Goal: Task Accomplishment & Management: Manage account settings

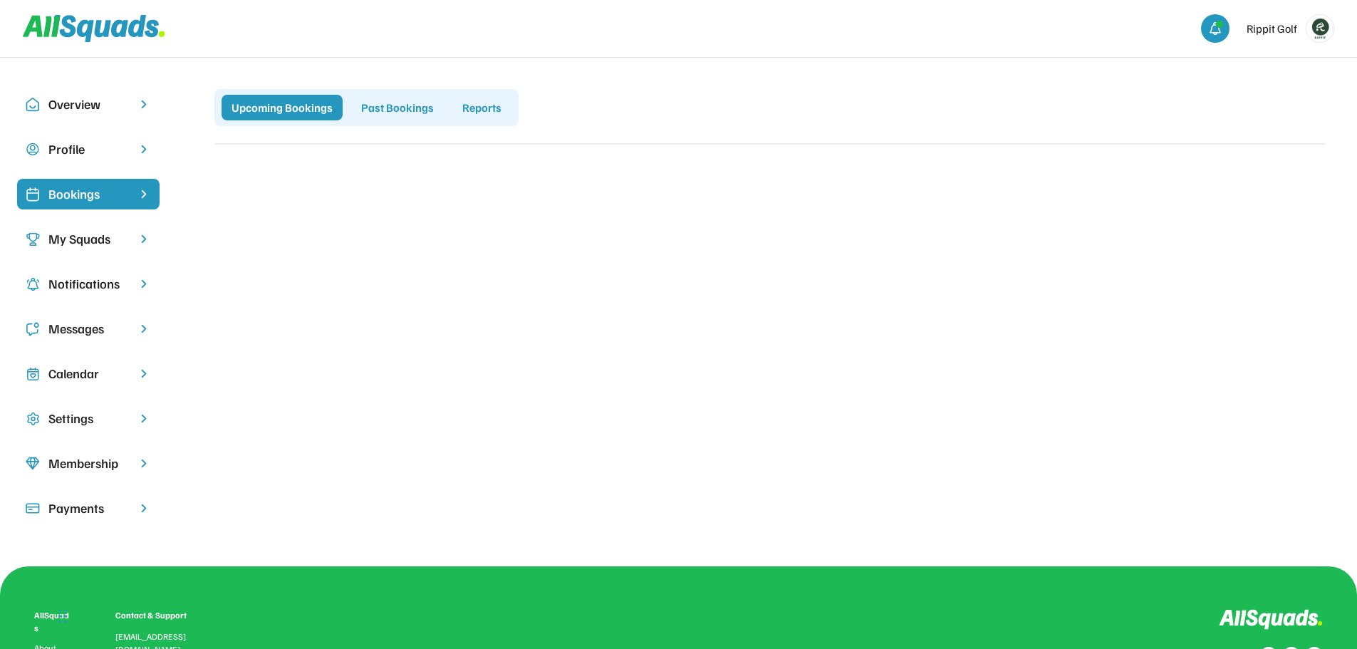
click at [93, 190] on div "Bookings" at bounding box center [88, 193] width 80 height 19
click at [85, 229] on div "My Squads" at bounding box center [88, 239] width 142 height 31
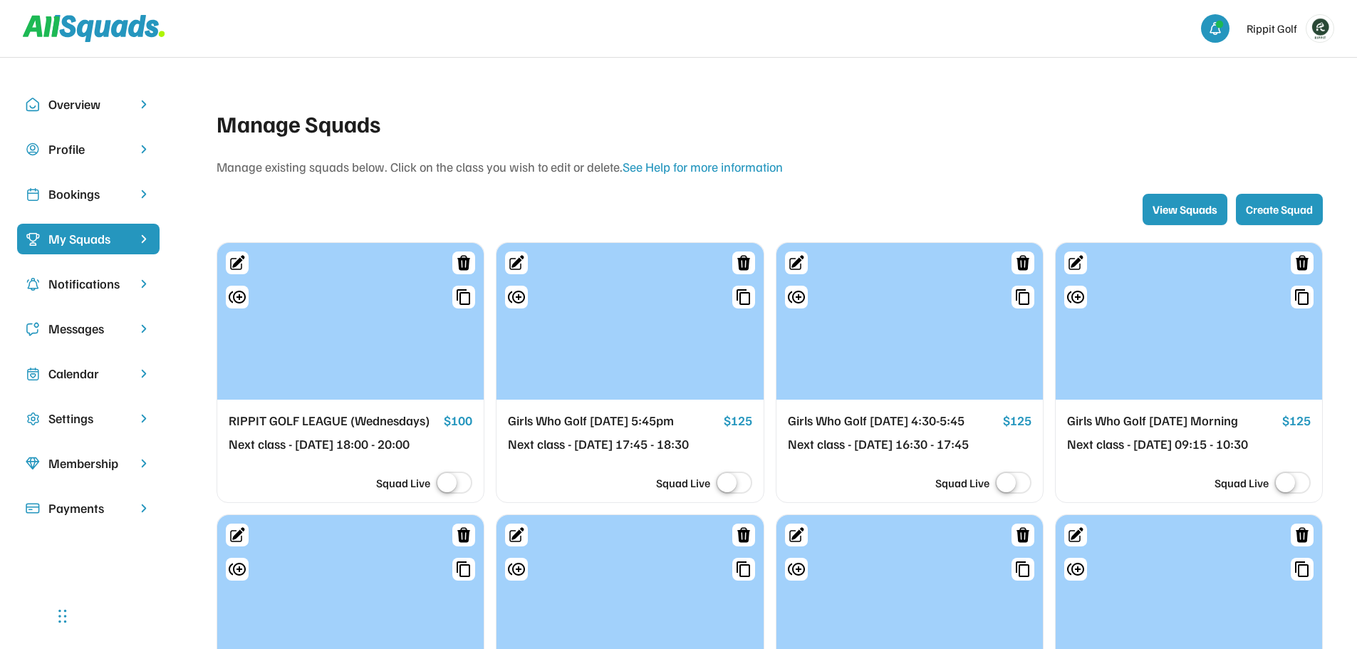
click at [640, 367] on div at bounding box center [629, 321] width 266 height 157
click at [94, 390] on div "Calendar" at bounding box center [88, 380] width 142 height 45
click at [100, 379] on div "Calendar" at bounding box center [88, 373] width 80 height 19
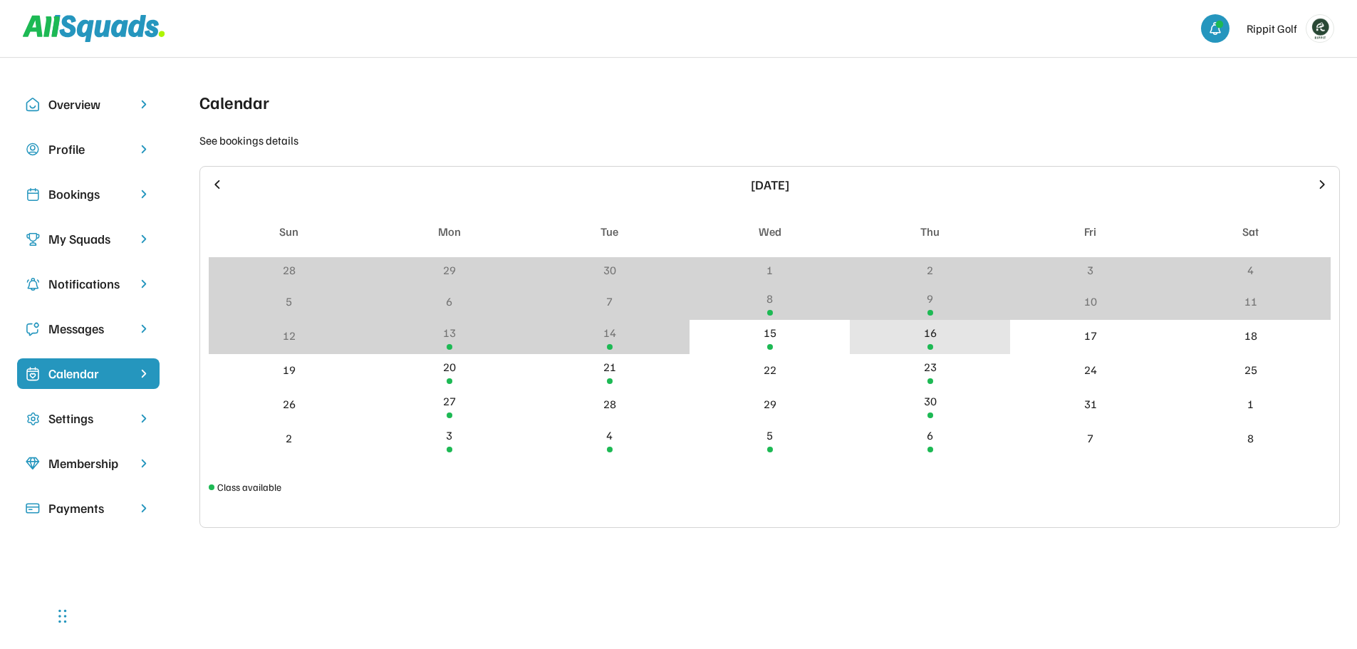
click at [915, 343] on div "16" at bounding box center [930, 337] width 160 height 34
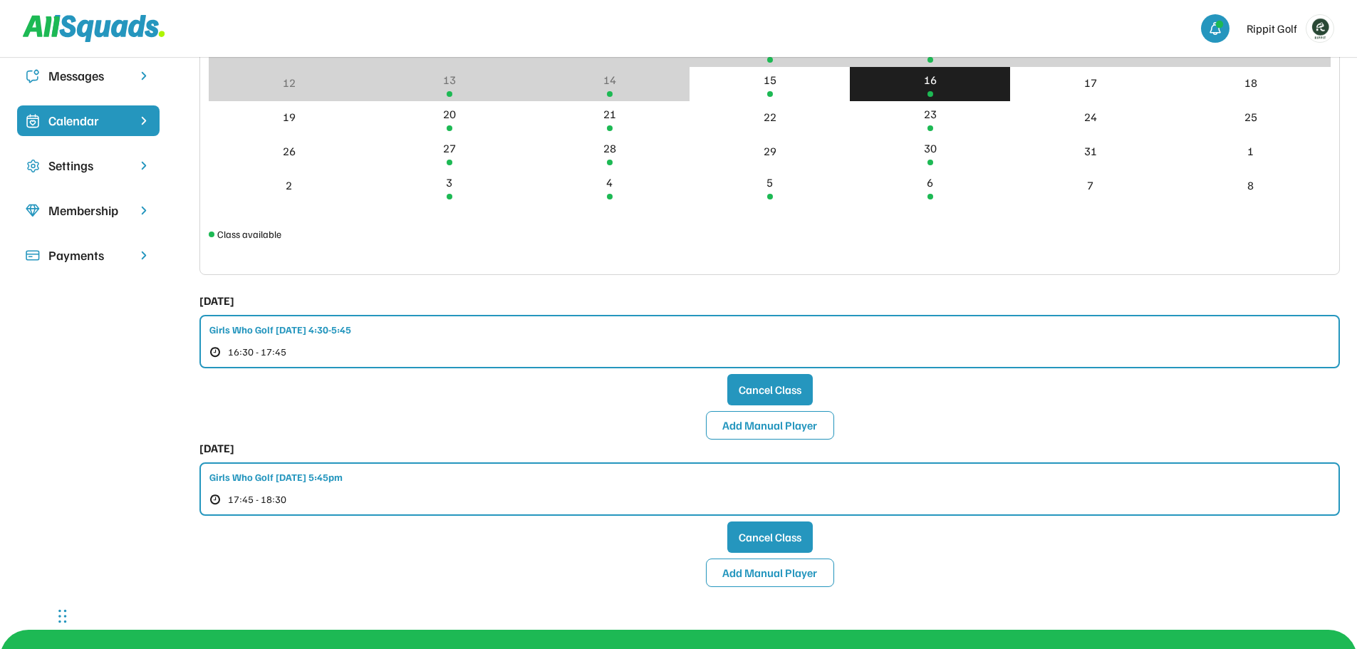
scroll to position [285, 0]
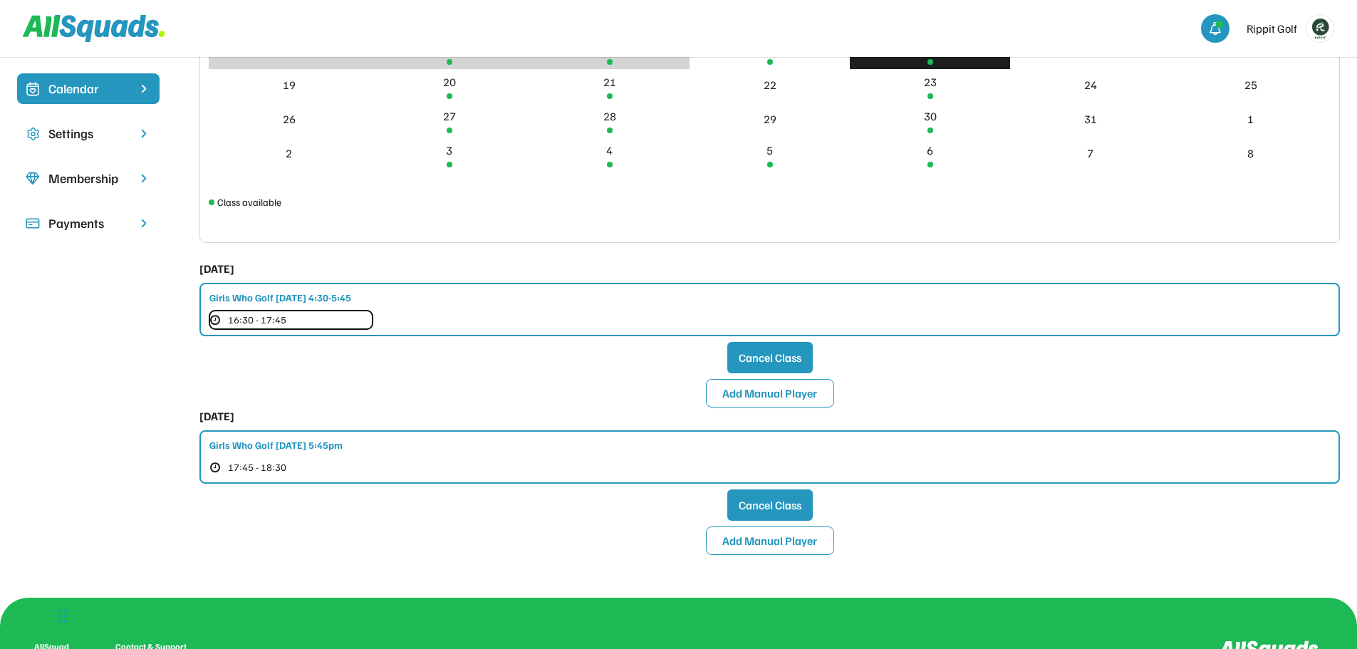
click at [315, 315] on button "16:30 - 17:45" at bounding box center [290, 320] width 163 height 19
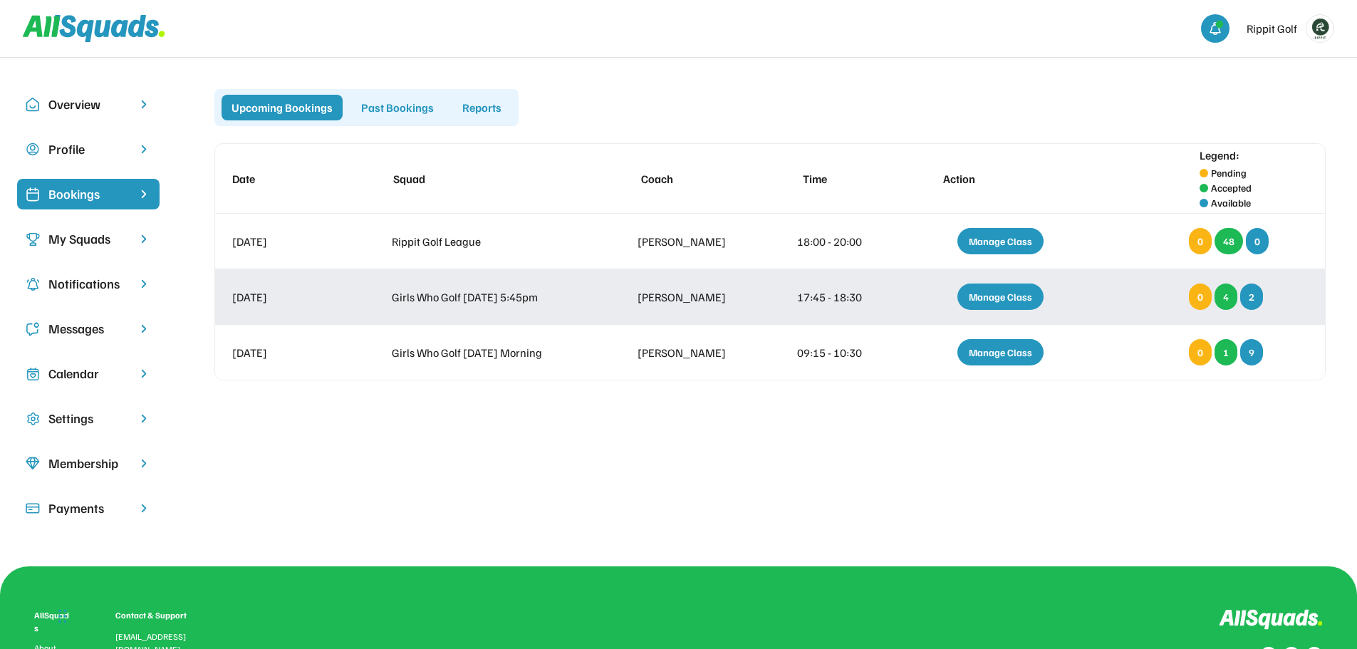
click at [998, 298] on div "Manage Class" at bounding box center [1000, 296] width 86 height 26
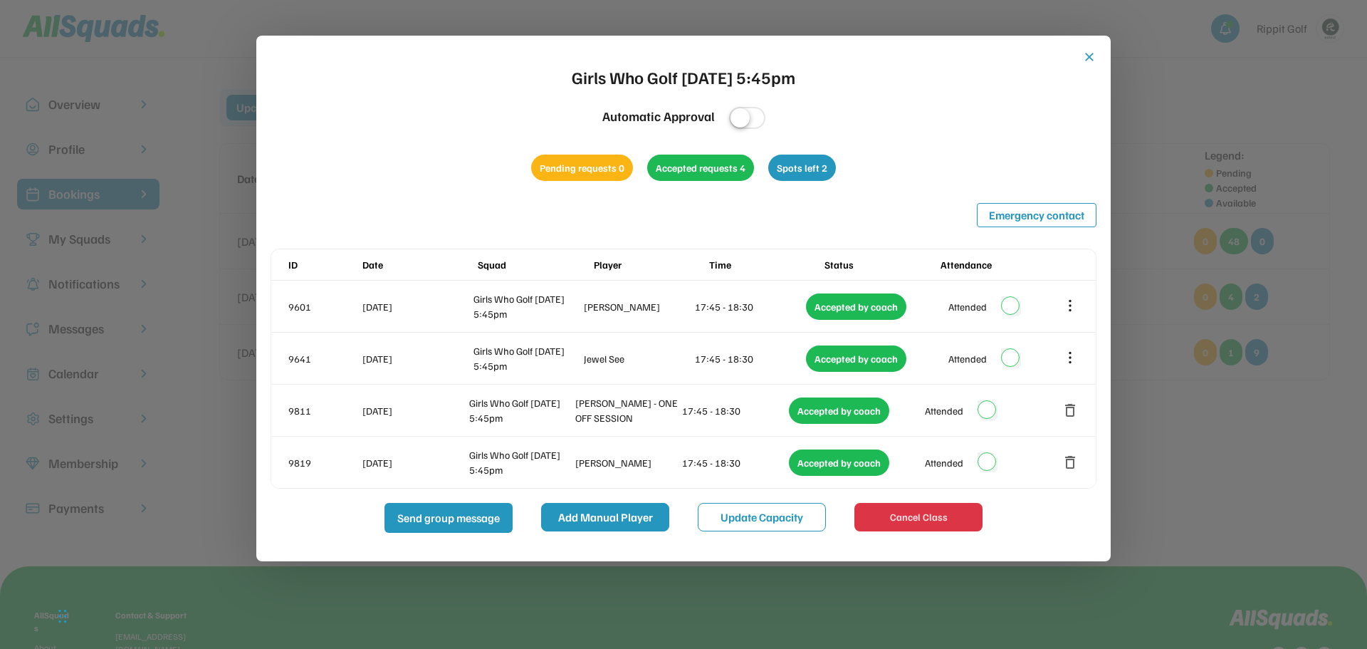
click at [599, 514] on button "Add Manual Player" at bounding box center [605, 517] width 128 height 28
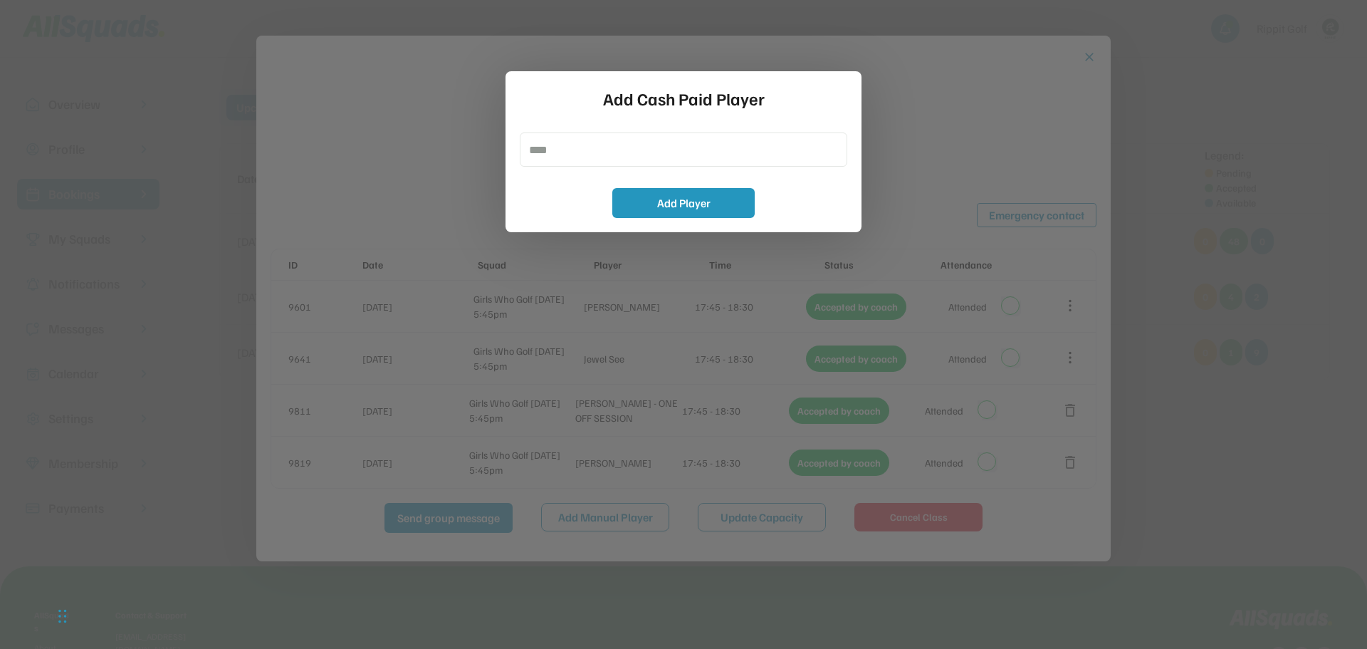
click at [1061, 150] on div at bounding box center [683, 324] width 1367 height 649
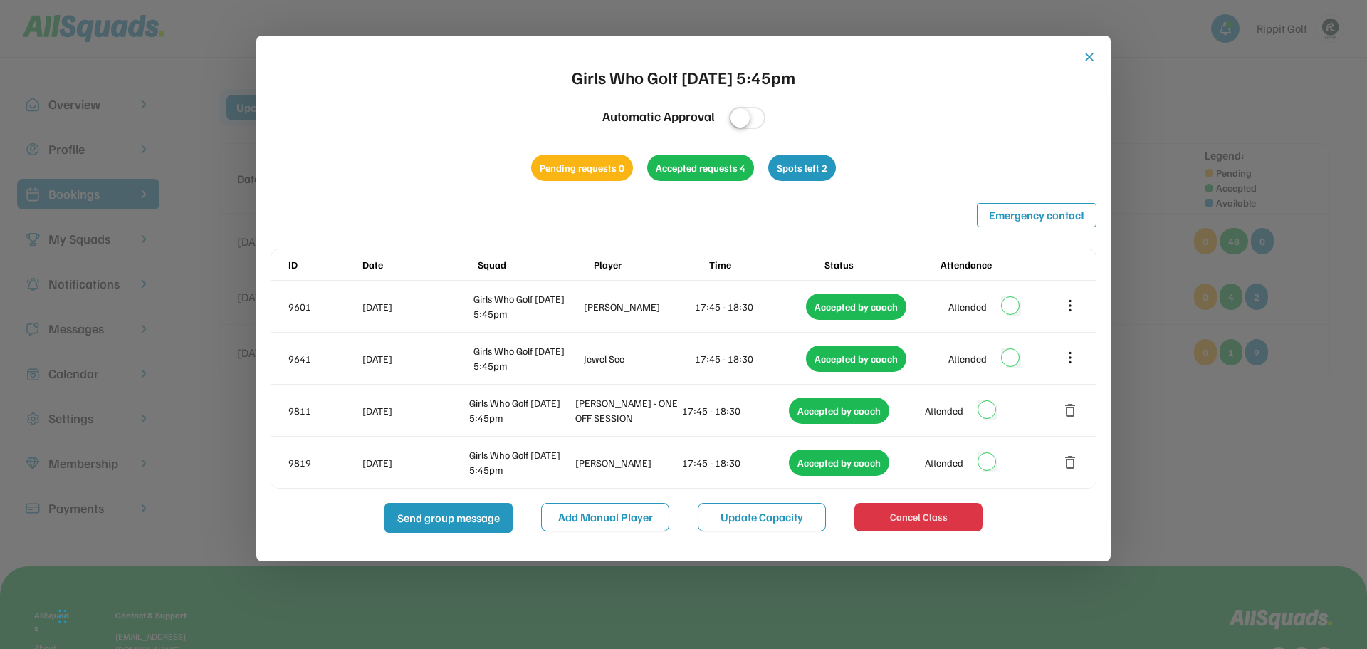
click at [1091, 61] on button "close" at bounding box center [1090, 57] width 14 height 14
